Goal: Communication & Community: Share content

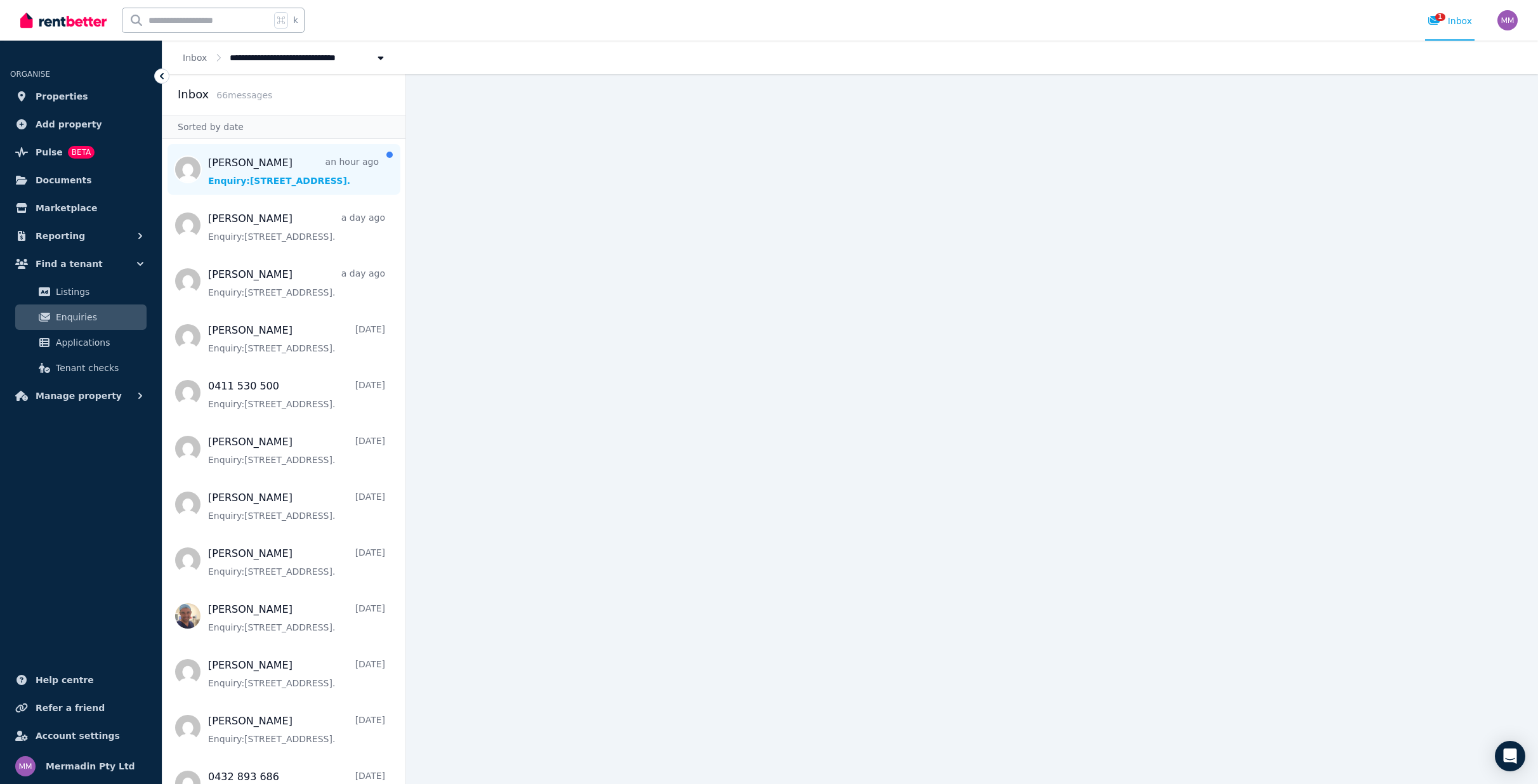
click at [279, 177] on span "Message list" at bounding box center [284, 169] width 243 height 50
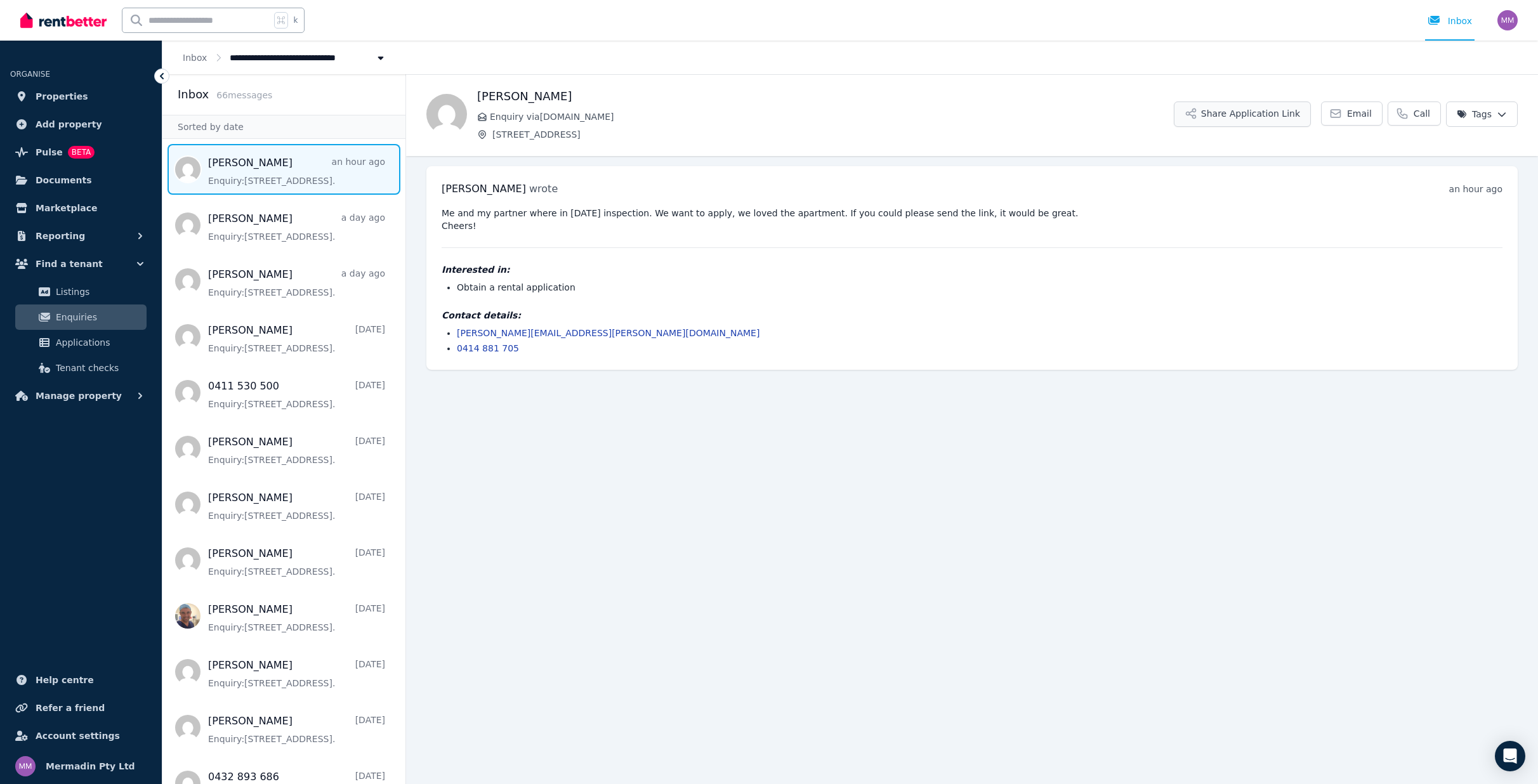
click at [1248, 111] on button "Share Application Link" at bounding box center [1242, 114] width 137 height 25
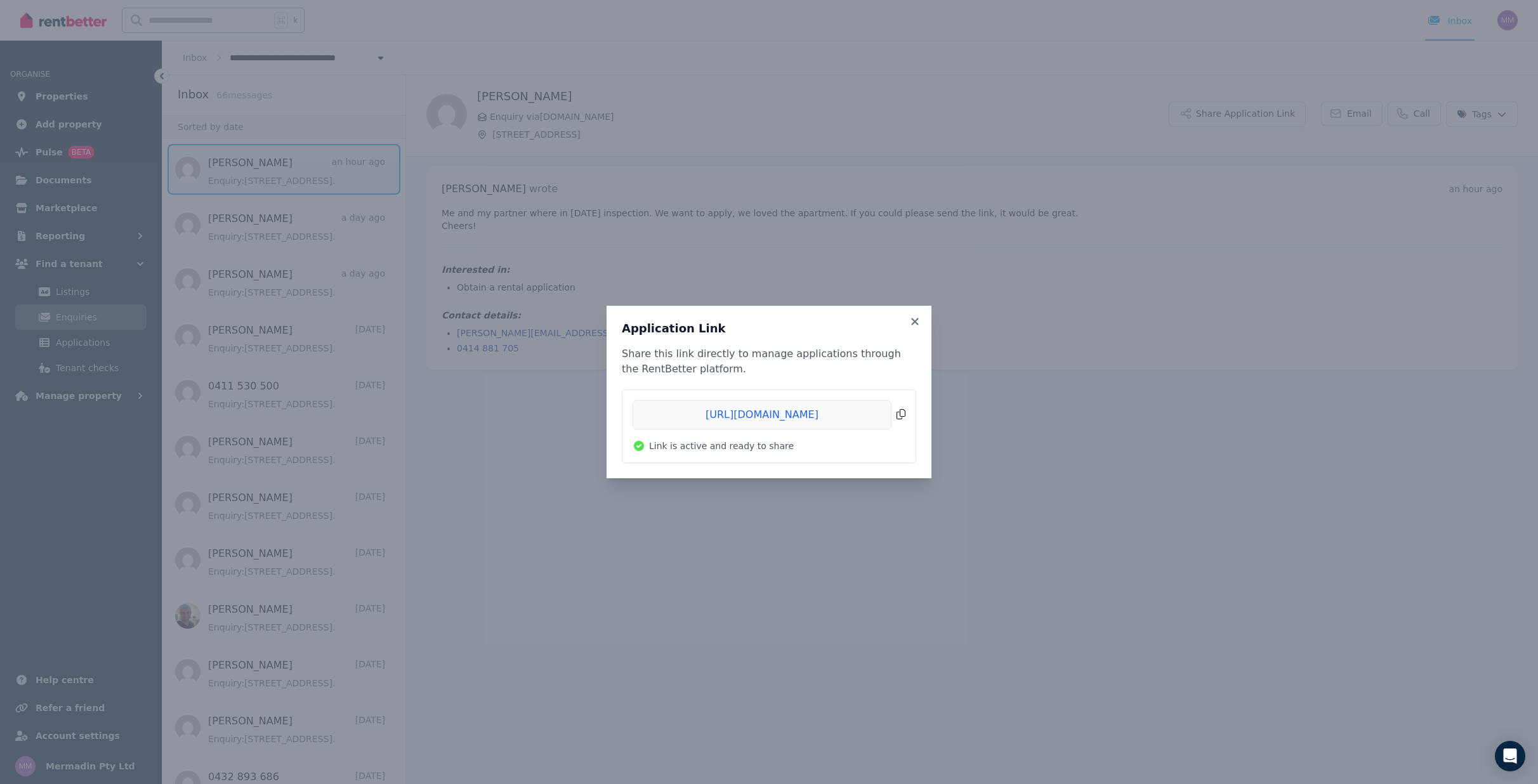
click at [732, 423] on span "Copied!" at bounding box center [768, 415] width 273 height 29
click at [914, 324] on icon at bounding box center [914, 321] width 7 height 7
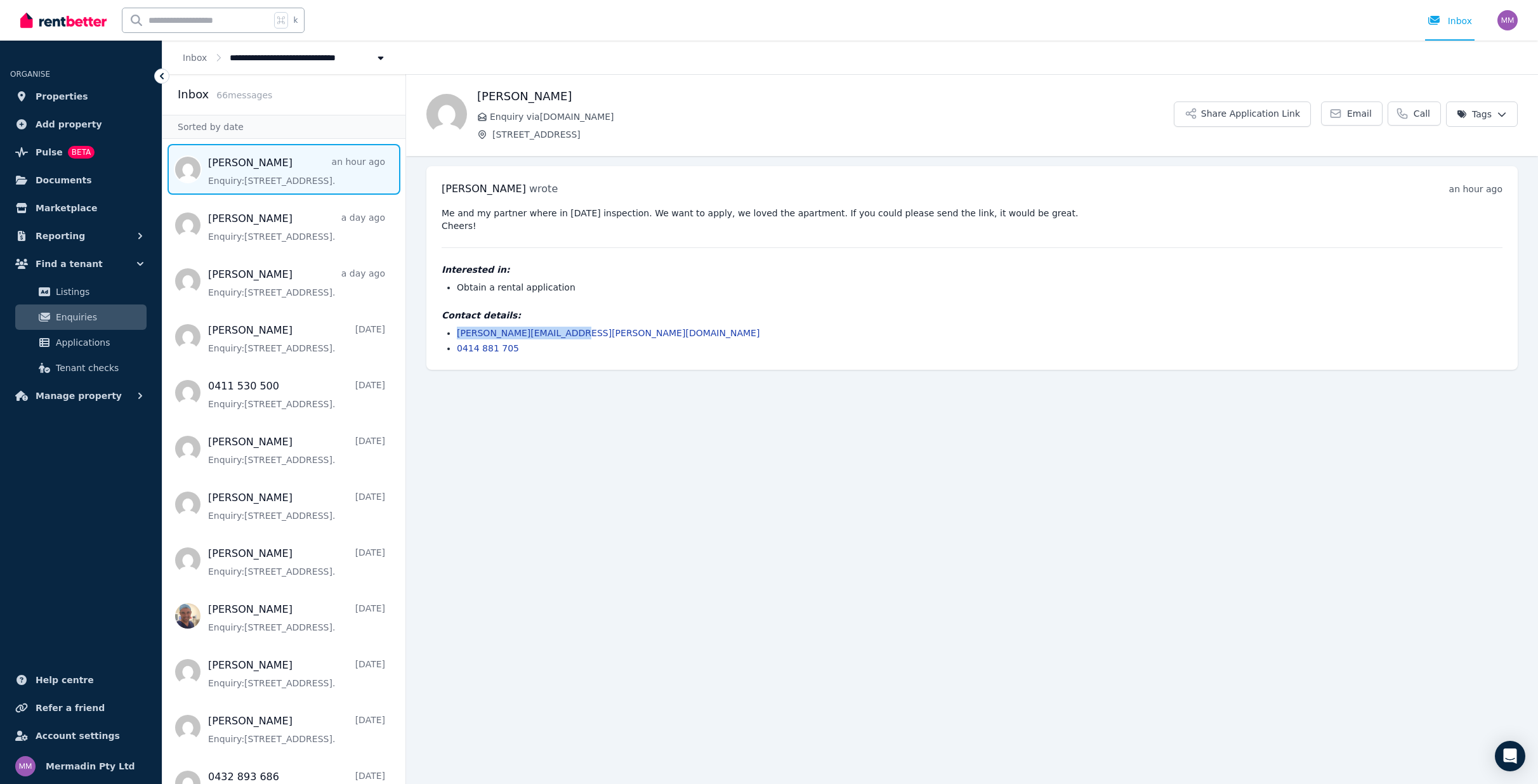
drag, startPoint x: 580, startPoint y: 335, endPoint x: 448, endPoint y: 325, distance: 132.4
click at [448, 327] on ul "caceres.andrea@gmail.com 0414 881 705" at bounding box center [971, 340] width 1061 height 28
copy link "caceres.andrea@gmail.com"
